Goal: Information Seeking & Learning: Learn about a topic

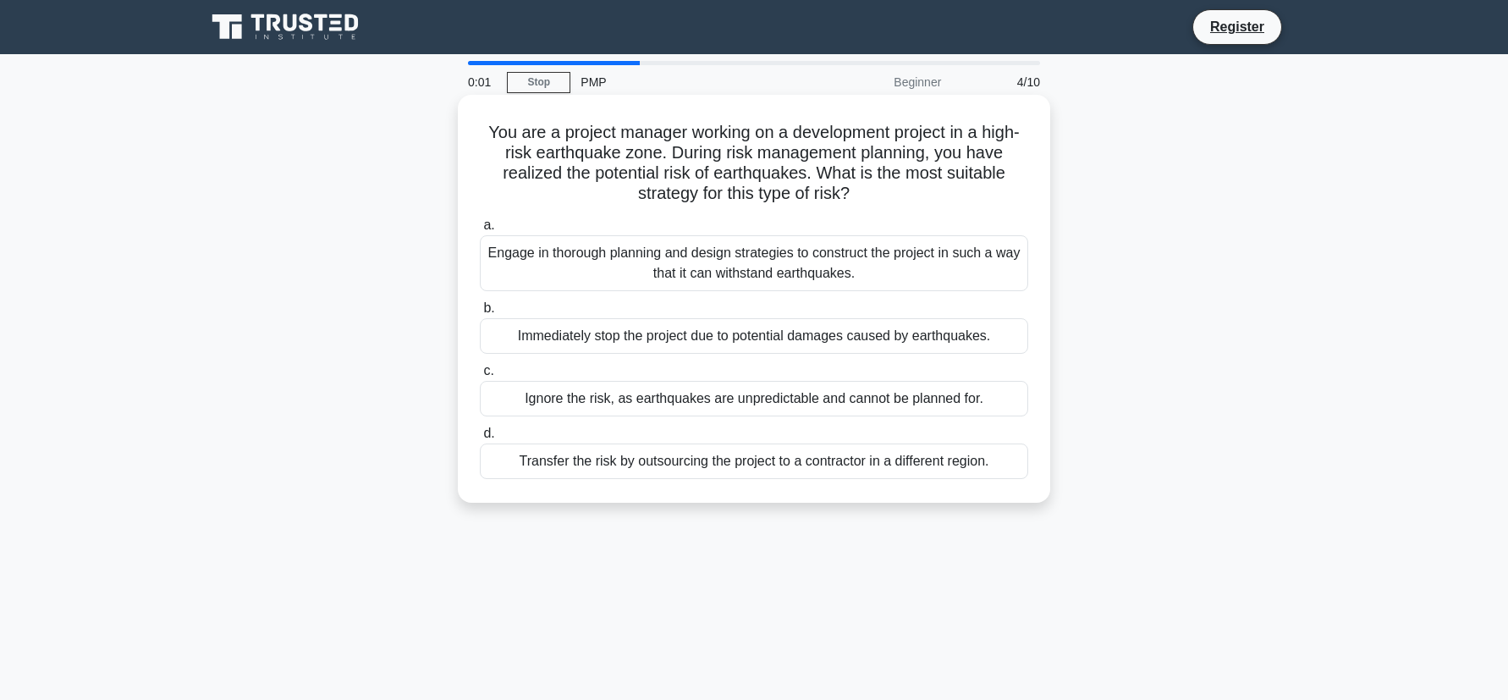
click at [602, 260] on div "Engage in thorough planning and design strategies to construct the project in s…" at bounding box center [754, 263] width 548 height 56
click at [480, 231] on input "a. Engage in thorough planning and design strategies to construct the project i…" at bounding box center [480, 225] width 0 height 11
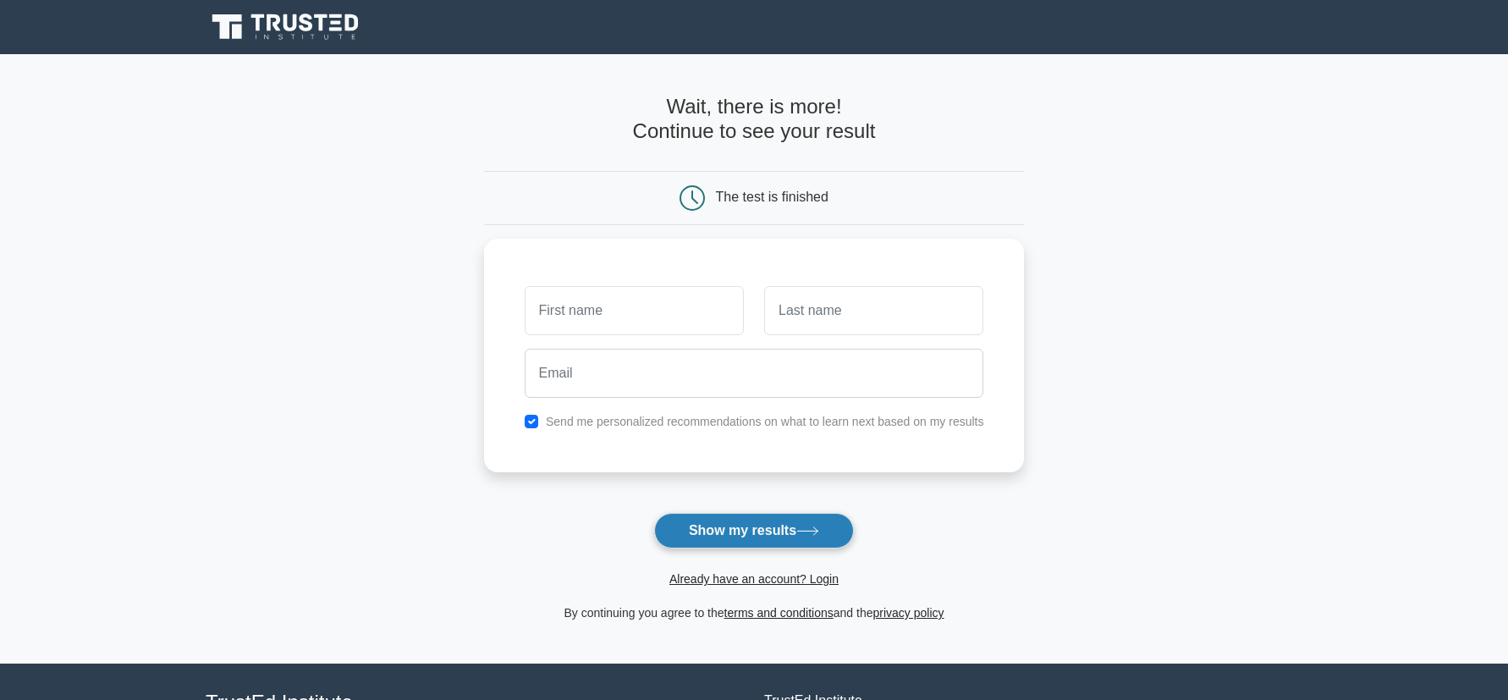
click at [753, 530] on button "Show my results" at bounding box center [754, 531] width 200 height 36
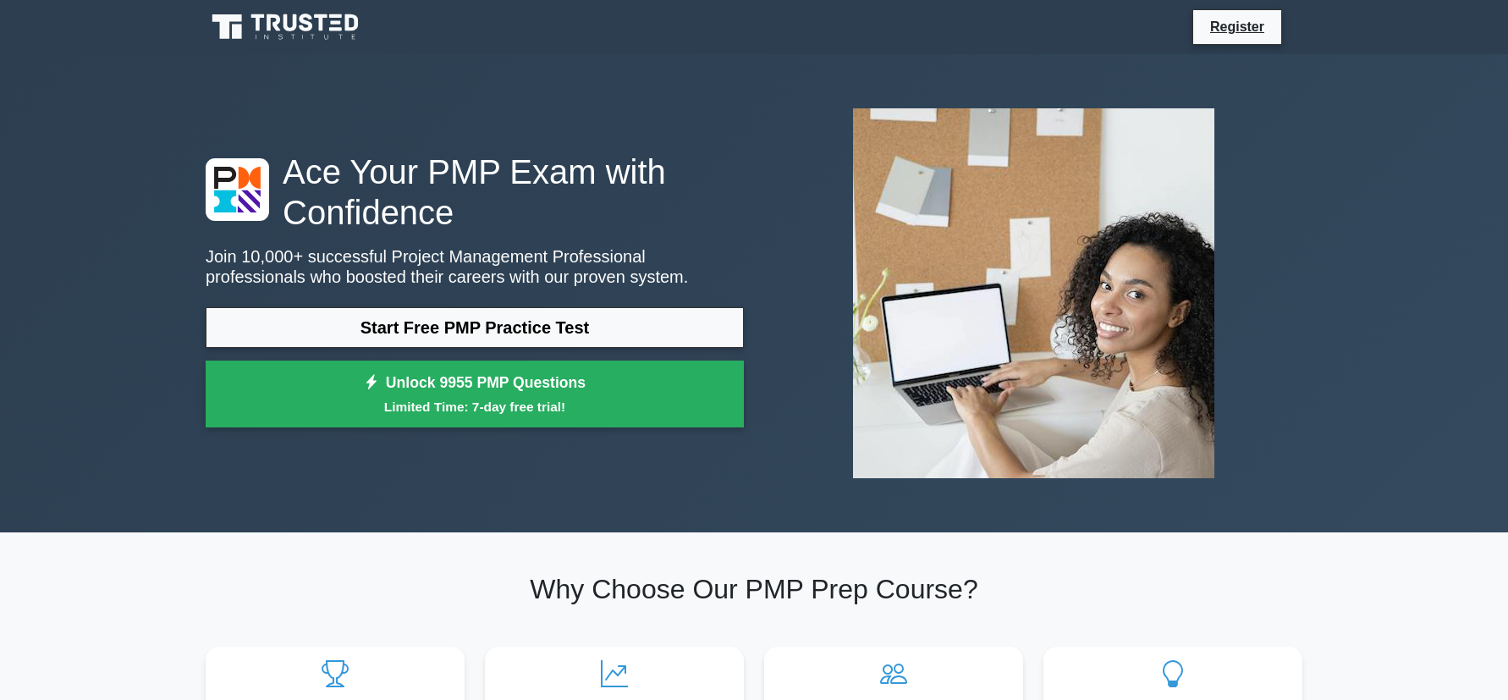
click at [512, 329] on link "Start Free PMP Practice Test" at bounding box center [475, 327] width 538 height 41
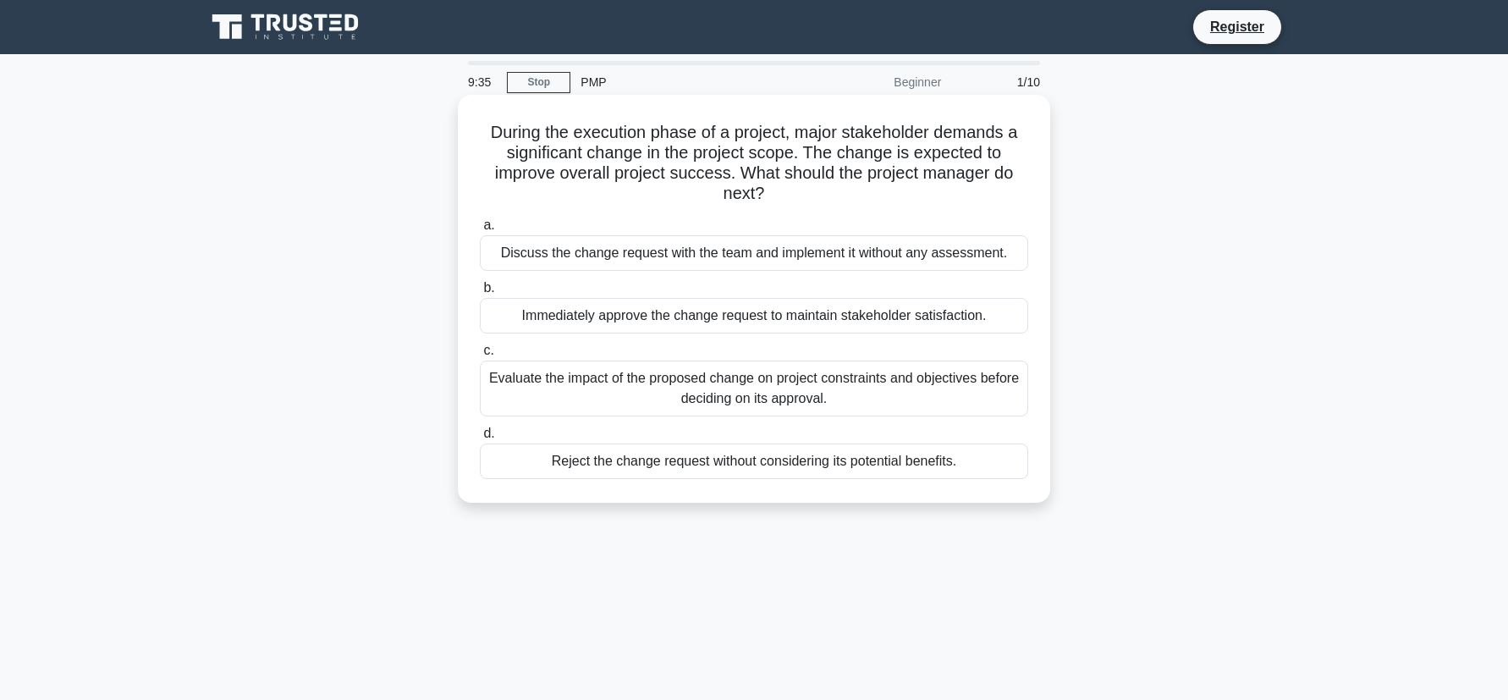
click at [761, 399] on div "Evaluate the impact of the proposed change on project constraints and objective…" at bounding box center [754, 388] width 548 height 56
click at [480, 356] on input "c. Evaluate the impact of the proposed change on project constraints and object…" at bounding box center [480, 350] width 0 height 11
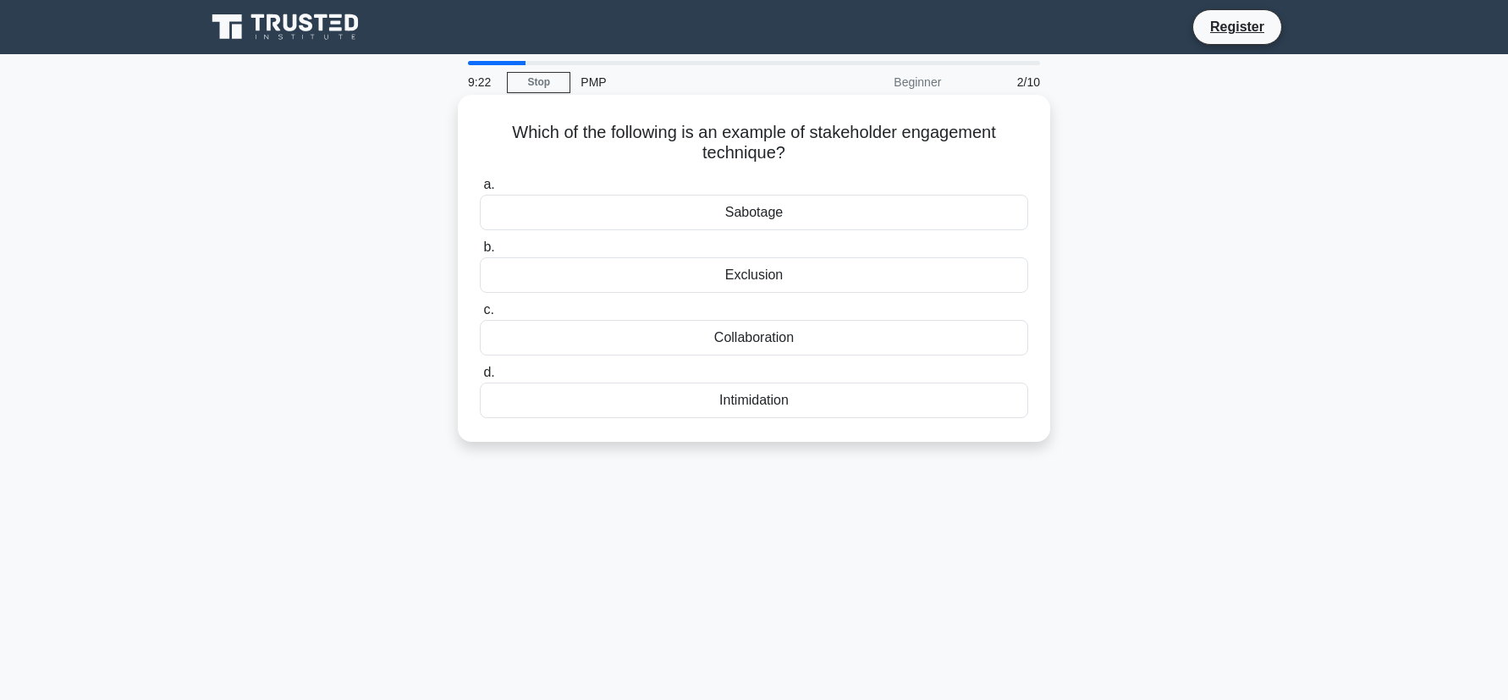
click at [765, 338] on div "Collaboration" at bounding box center [754, 338] width 548 height 36
click at [480, 316] on input "c. Collaboration" at bounding box center [480, 310] width 0 height 11
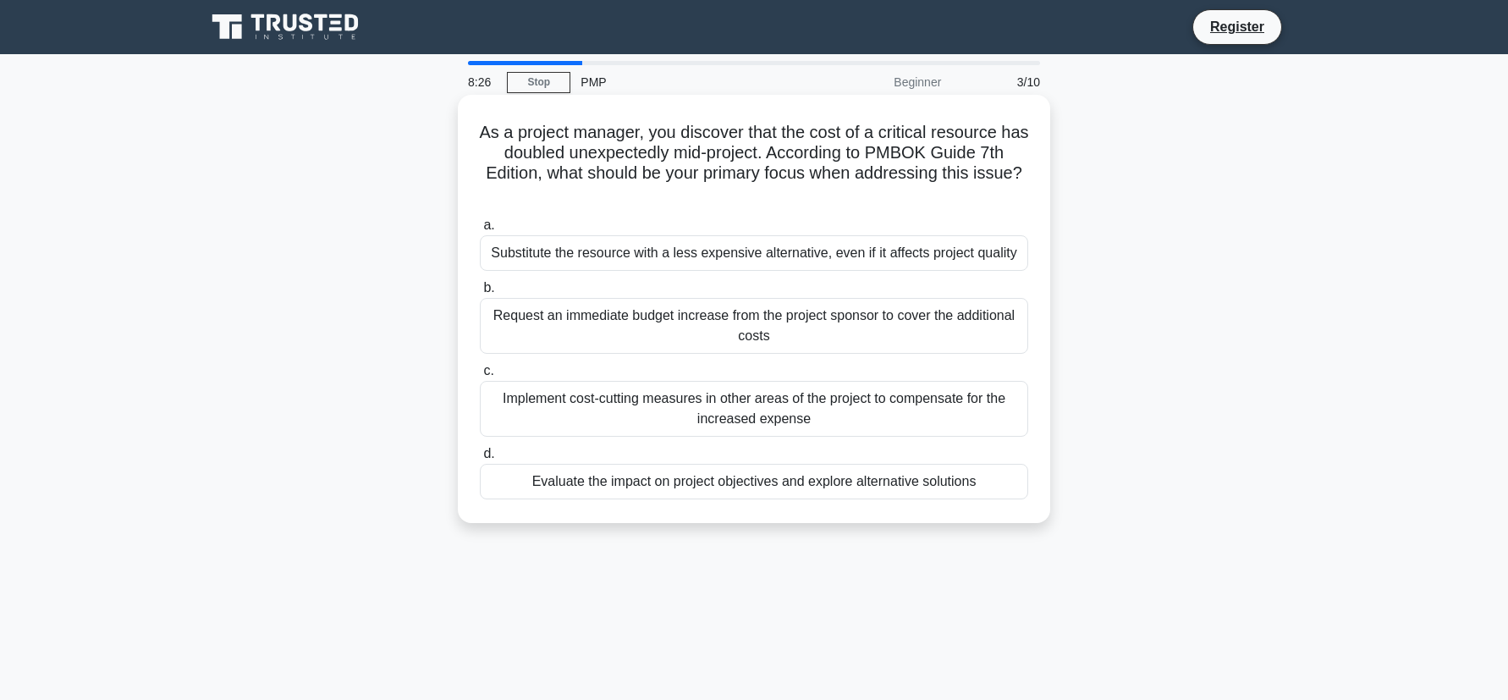
click at [662, 489] on div "Evaluate the impact on project objectives and explore alternative solutions" at bounding box center [754, 482] width 548 height 36
click at [480, 459] on input "d. Evaluate the impact on project objectives and explore alternative solutions" at bounding box center [480, 453] width 0 height 11
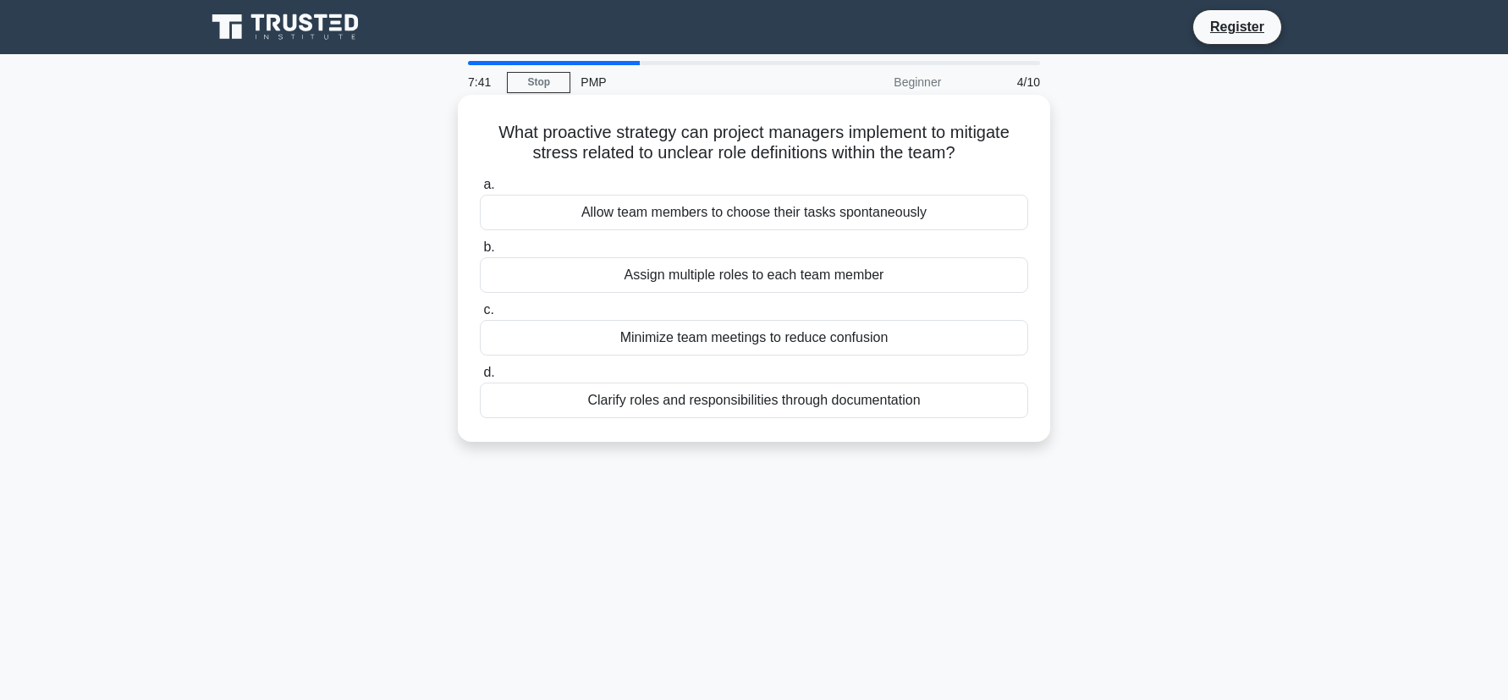
click at [725, 403] on div "Clarify roles and responsibilities through documentation" at bounding box center [754, 400] width 548 height 36
click at [480, 378] on input "d. Clarify roles and responsibilities through documentation" at bounding box center [480, 372] width 0 height 11
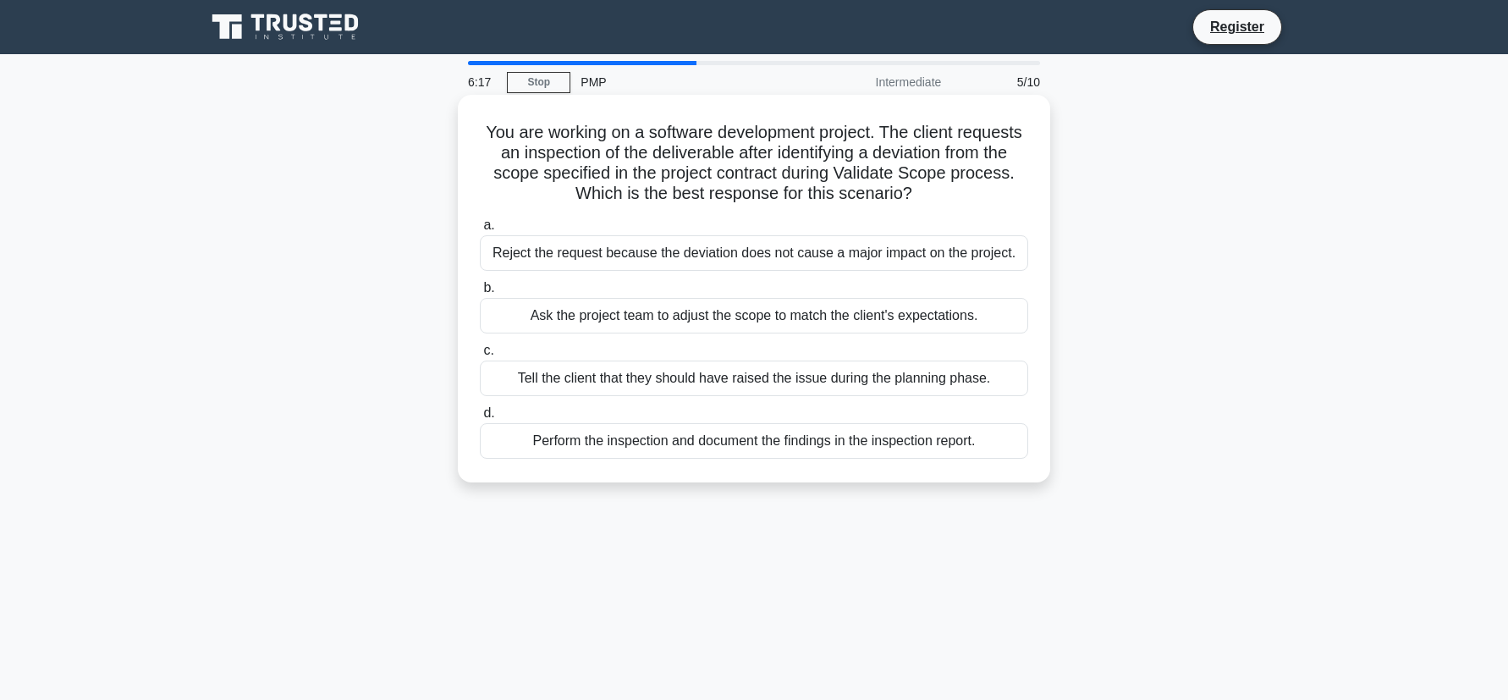
click at [742, 445] on div "Perform the inspection and document the findings in the inspection report." at bounding box center [754, 441] width 548 height 36
click at [480, 419] on input "d. Perform the inspection and document the findings in the inspection report." at bounding box center [480, 413] width 0 height 11
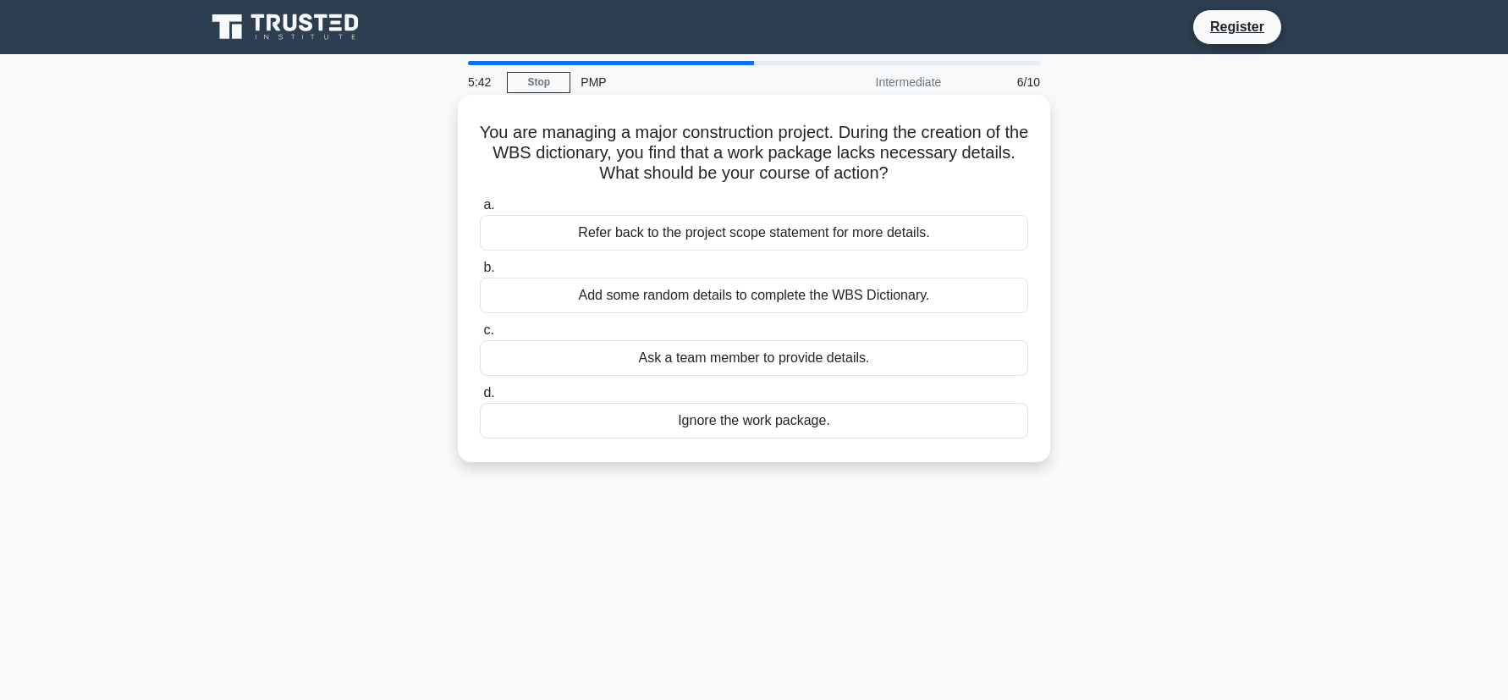
click at [843, 239] on div "Refer back to the project scope statement for more details." at bounding box center [754, 233] width 548 height 36
click at [480, 211] on input "a. Refer back to the project scope statement for more details." at bounding box center [480, 205] width 0 height 11
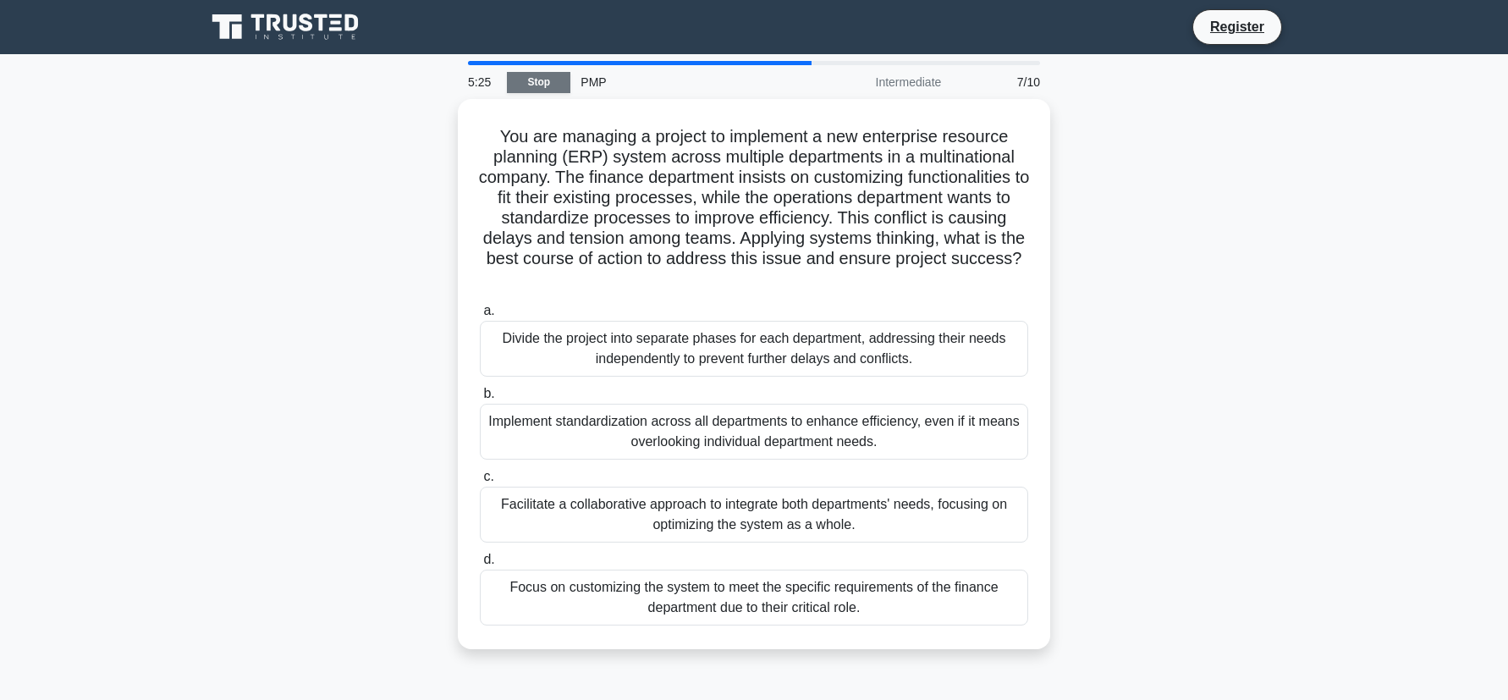
click at [539, 79] on link "Stop" at bounding box center [538, 82] width 63 height 21
click at [540, 81] on link "Stop" at bounding box center [538, 82] width 63 height 21
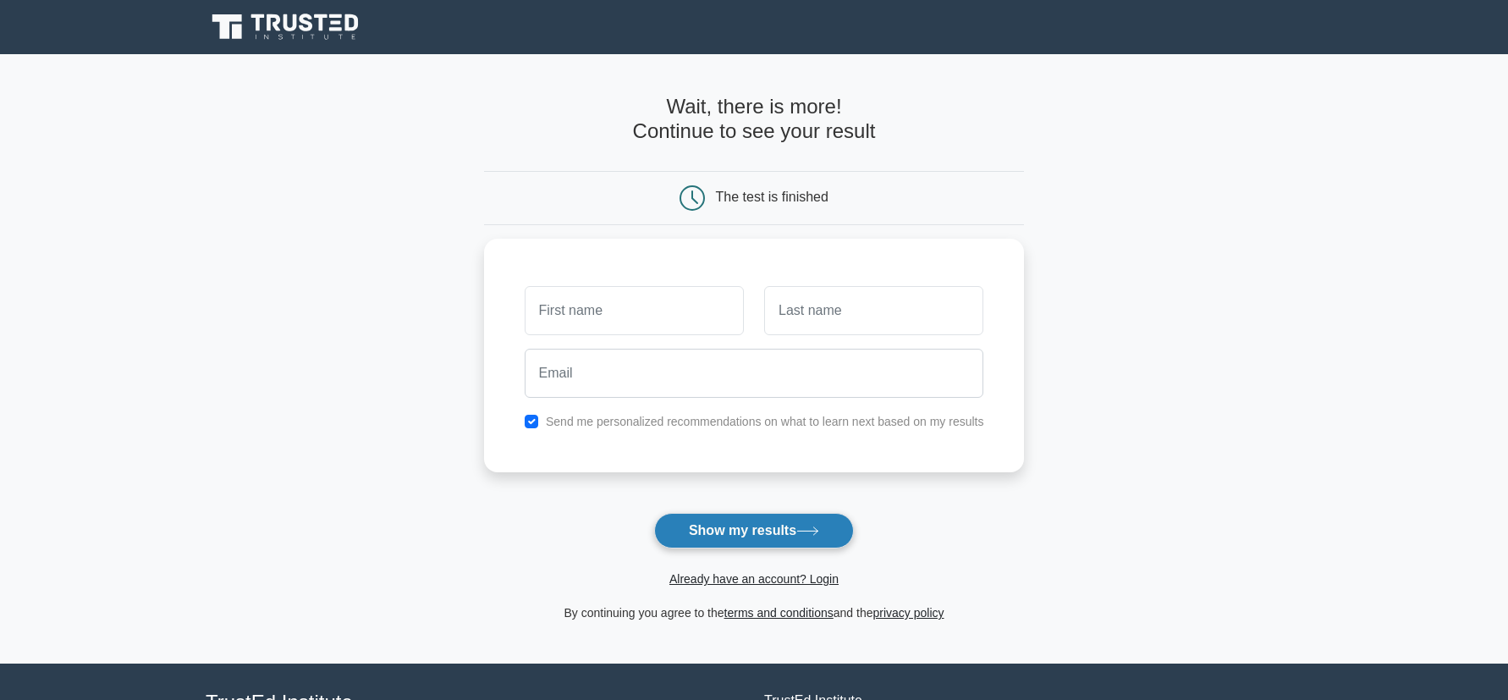
click at [772, 531] on button "Show my results" at bounding box center [754, 531] width 200 height 36
